Goal: Task Accomplishment & Management: Manage account settings

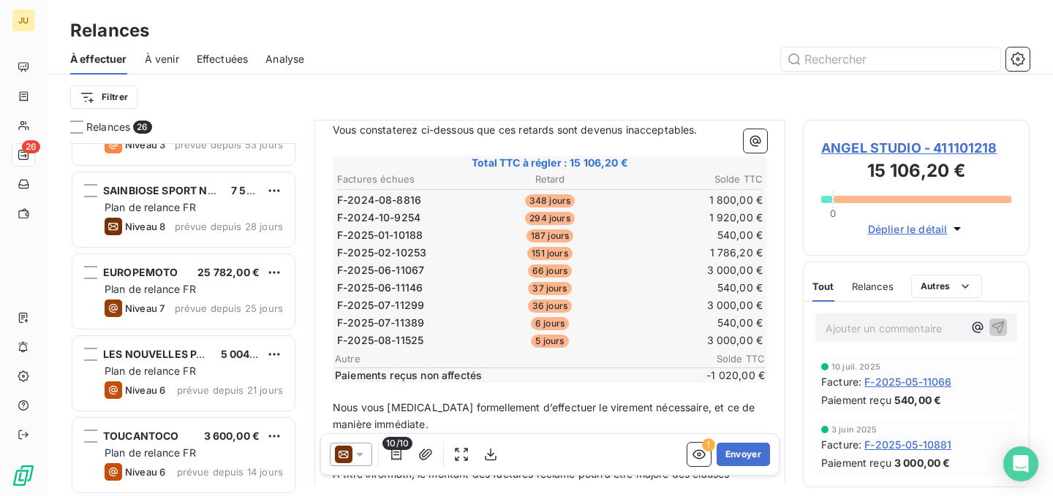
scroll to position [960, 0]
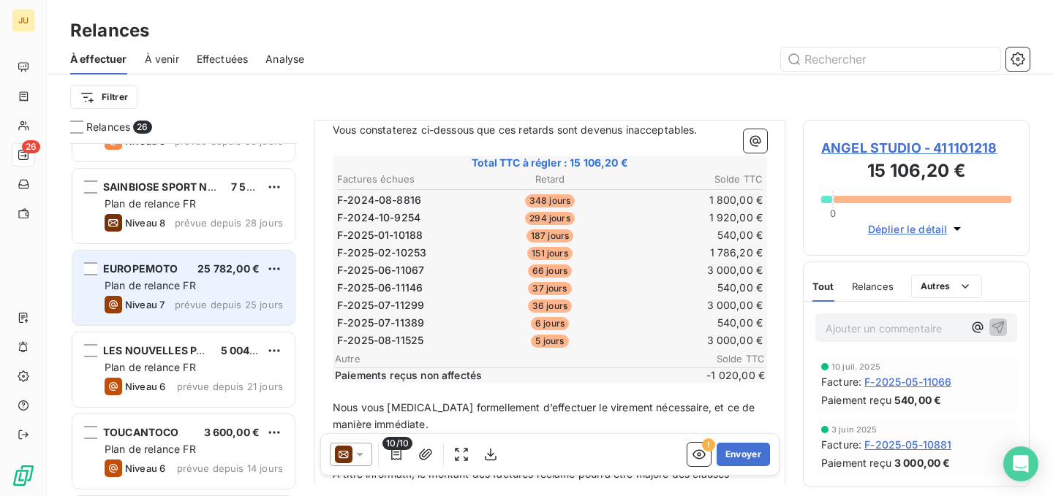
click at [190, 306] on span "prévue depuis 25 jours" at bounding box center [229, 305] width 108 height 12
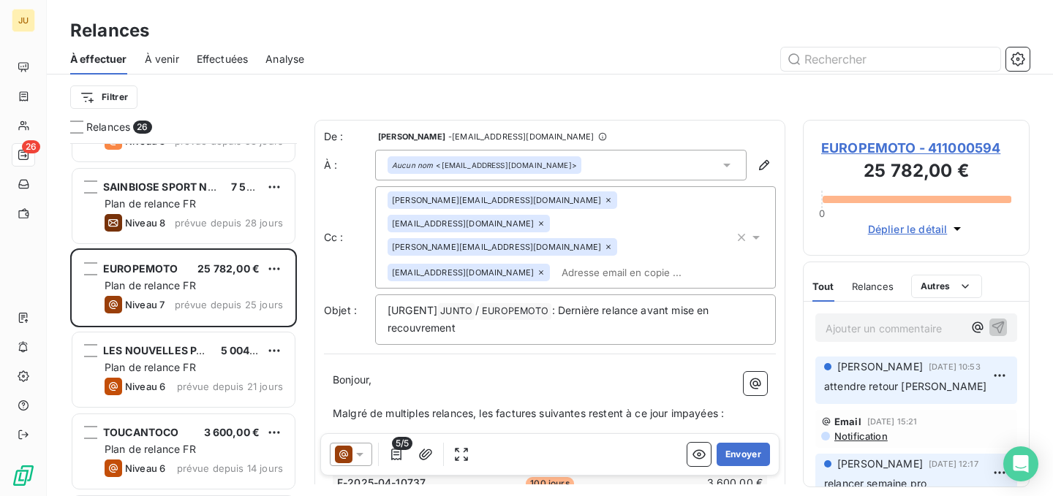
click at [873, 337] on p "Ajouter un commentaire ﻿" at bounding box center [893, 329] width 137 height 18
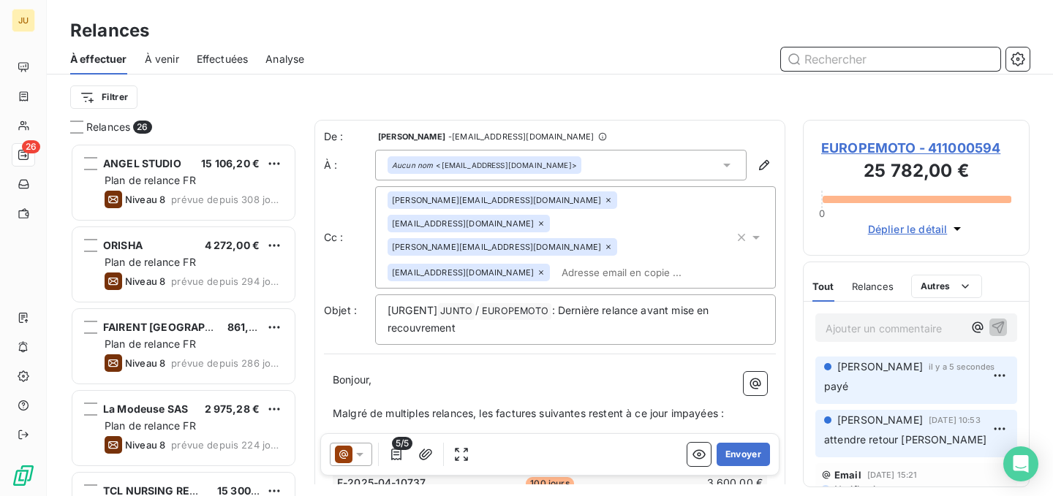
click at [836, 62] on input "text" at bounding box center [890, 59] width 219 height 23
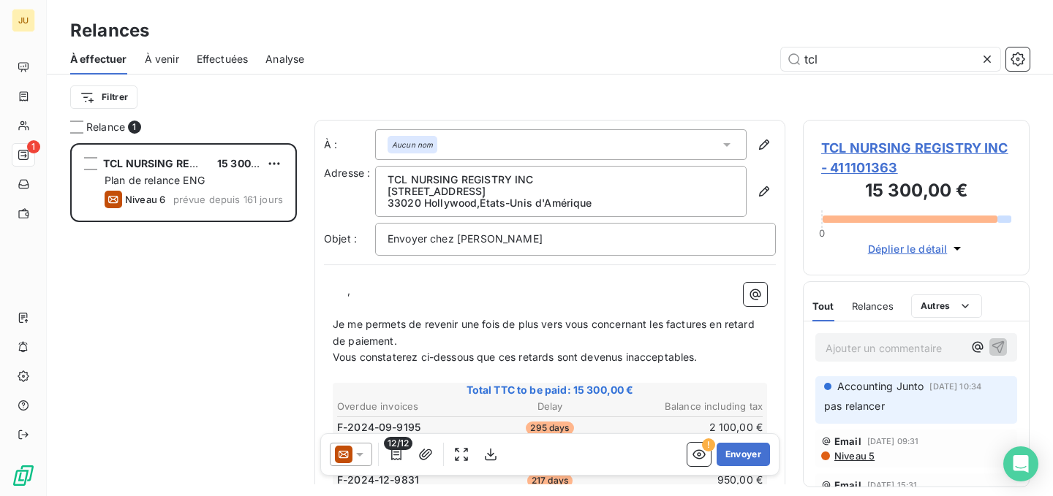
scroll to position [342, 216]
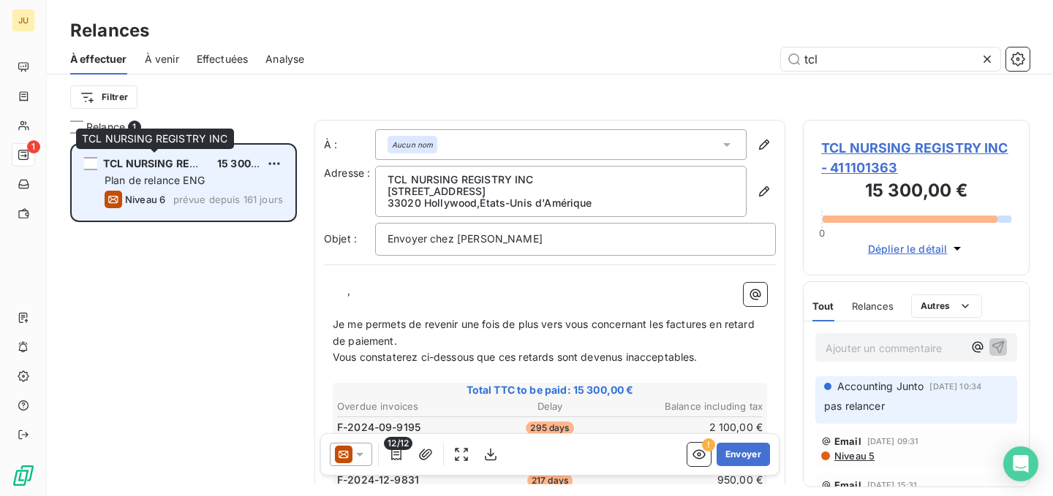
click at [156, 156] on div "TCL NURSING REGISTRY INC" at bounding box center [154, 163] width 102 height 15
click at [191, 184] on span "Plan de relance ENG" at bounding box center [155, 180] width 100 height 12
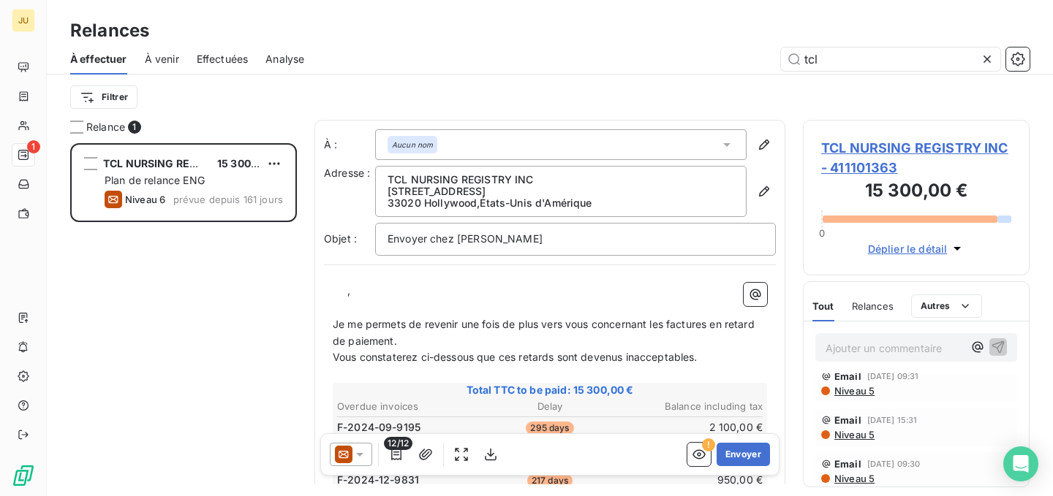
scroll to position [0, 0]
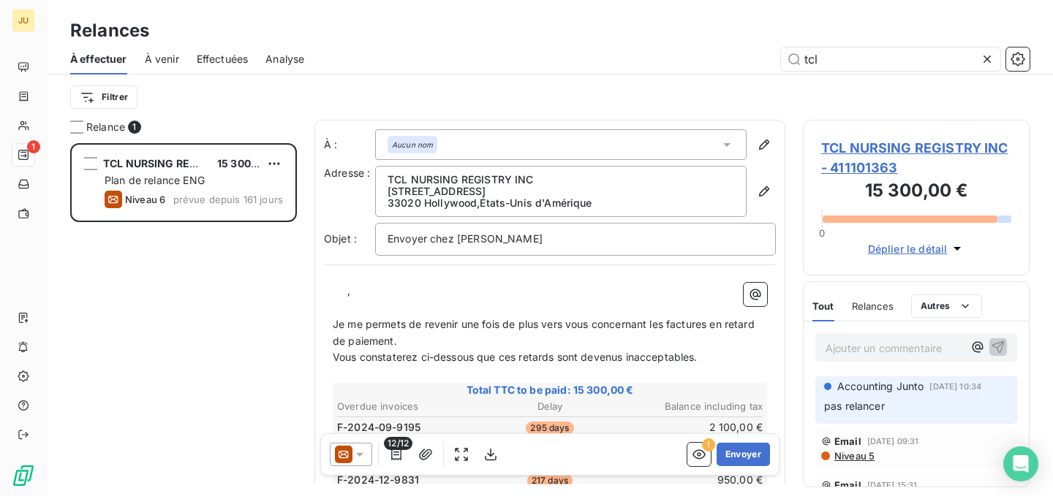
click at [122, 53] on span "À effectuer" at bounding box center [98, 59] width 57 height 15
click at [820, 53] on input "tcl" at bounding box center [890, 59] width 219 height 23
type input "synergi"
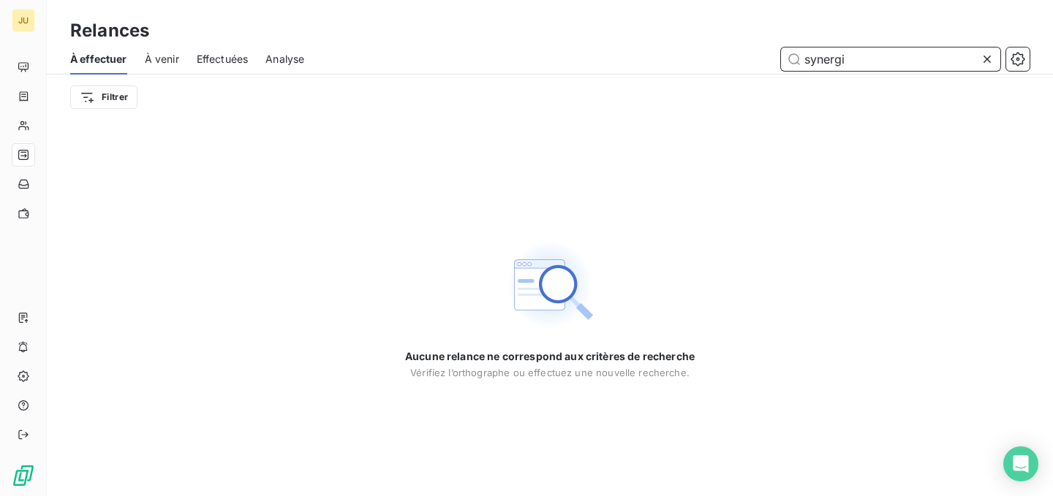
click at [219, 63] on span "Effectuées" at bounding box center [223, 59] width 52 height 15
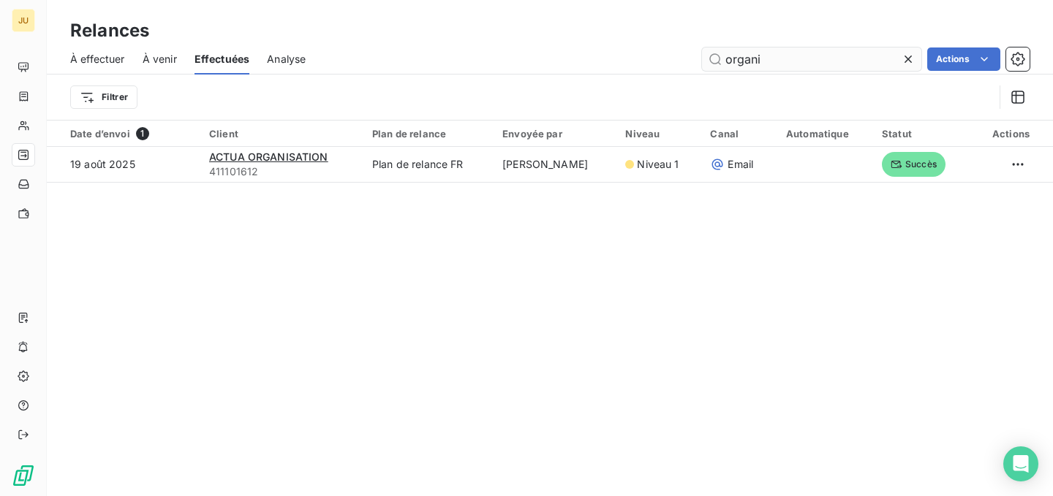
click at [742, 57] on input "organi" at bounding box center [811, 59] width 219 height 23
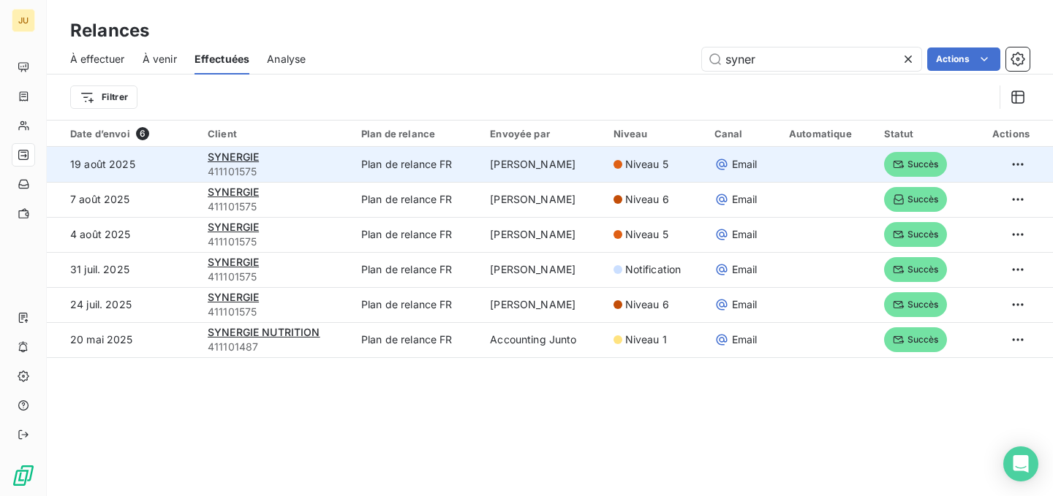
type input "syner"
click at [412, 167] on td "Plan de relance FR" at bounding box center [416, 164] width 129 height 35
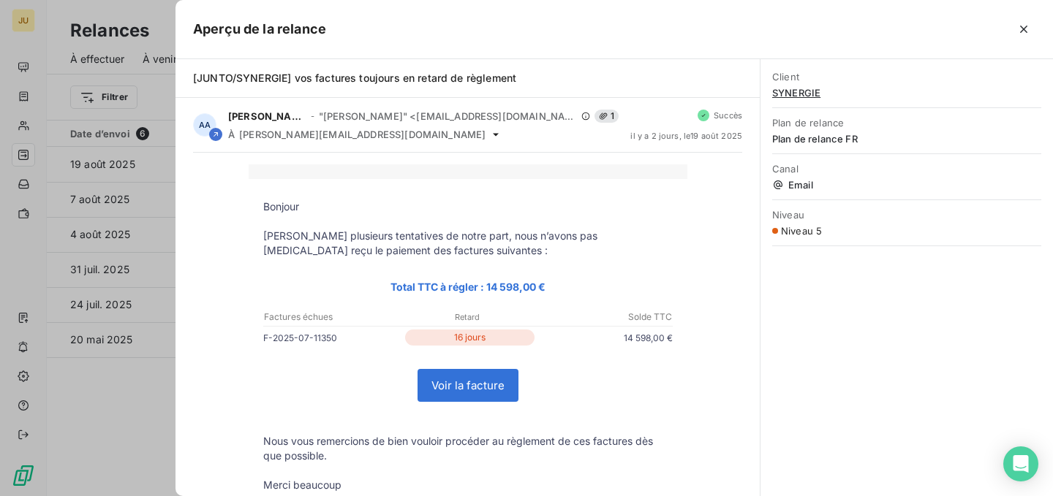
click at [798, 97] on span "SYNERGIE" at bounding box center [906, 93] width 269 height 12
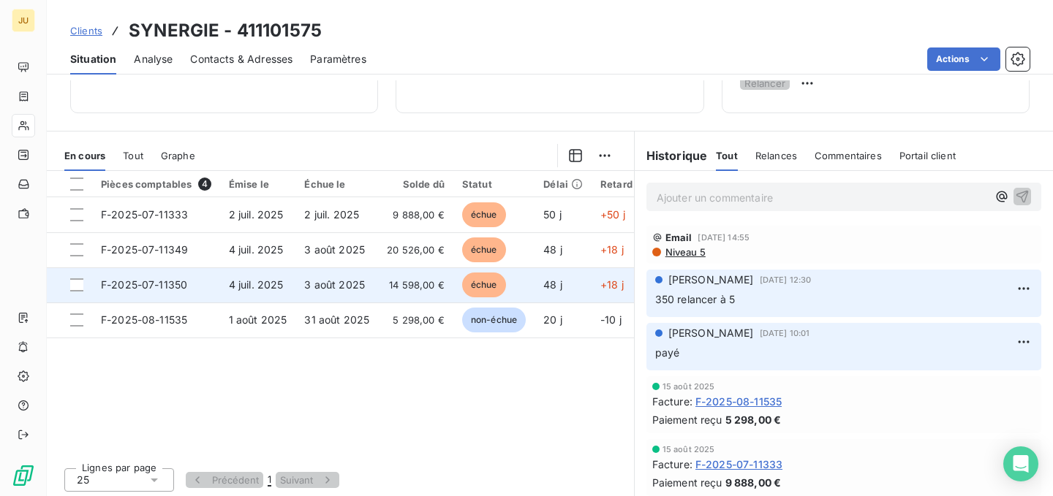
click at [422, 284] on span "14 598,00 €" at bounding box center [416, 285] width 58 height 15
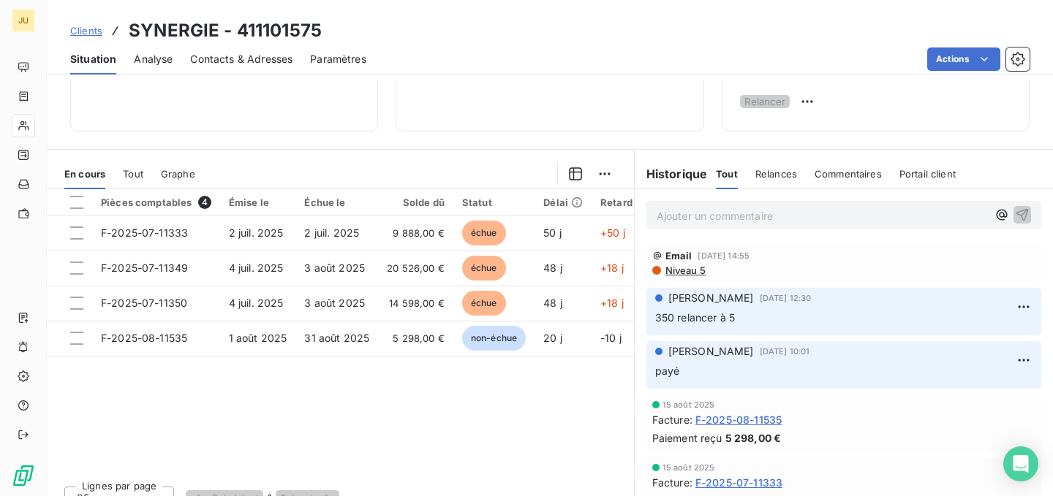
scroll to position [260, 0]
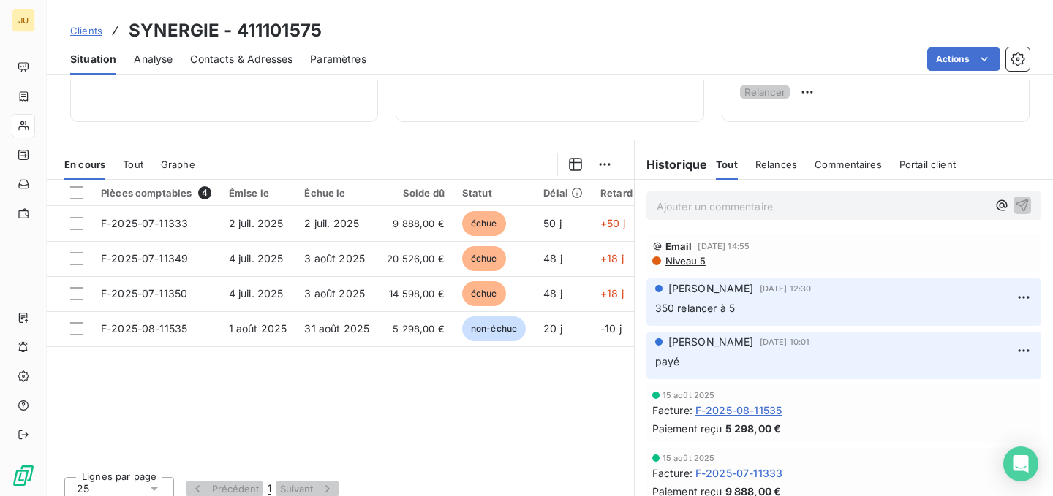
click at [693, 202] on div "Ajouter un commentaire ﻿" at bounding box center [843, 206] width 395 height 29
click at [694, 216] on p "Ajouter un commentaire ﻿" at bounding box center [822, 206] width 330 height 18
